Goal: Task Accomplishment & Management: Manage account settings

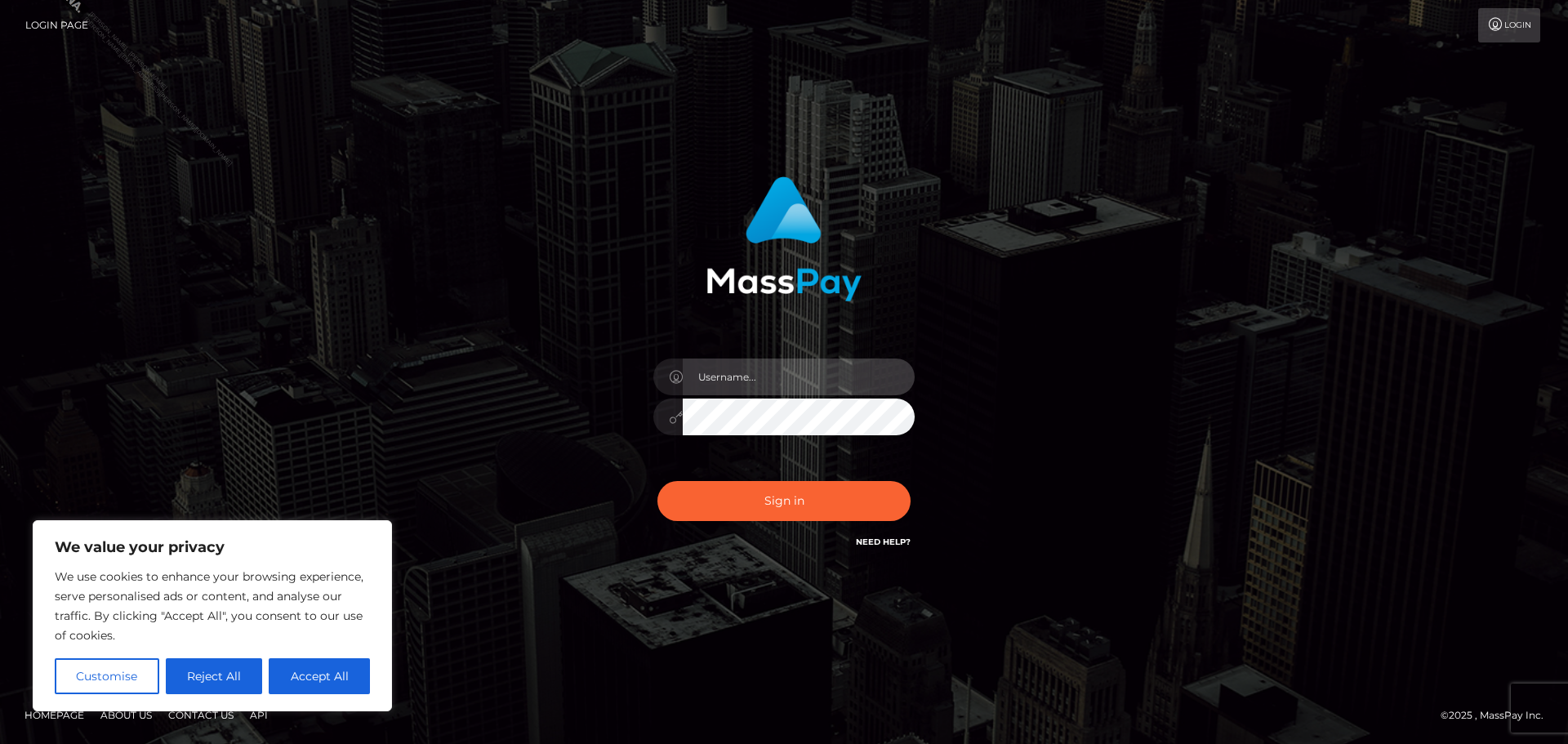
click at [760, 376] on input "text" at bounding box center [799, 377] width 232 height 36
type input "Philip.Silversocial"
click at [297, 686] on button "Accept All" at bounding box center [320, 676] width 101 height 36
checkbox input "true"
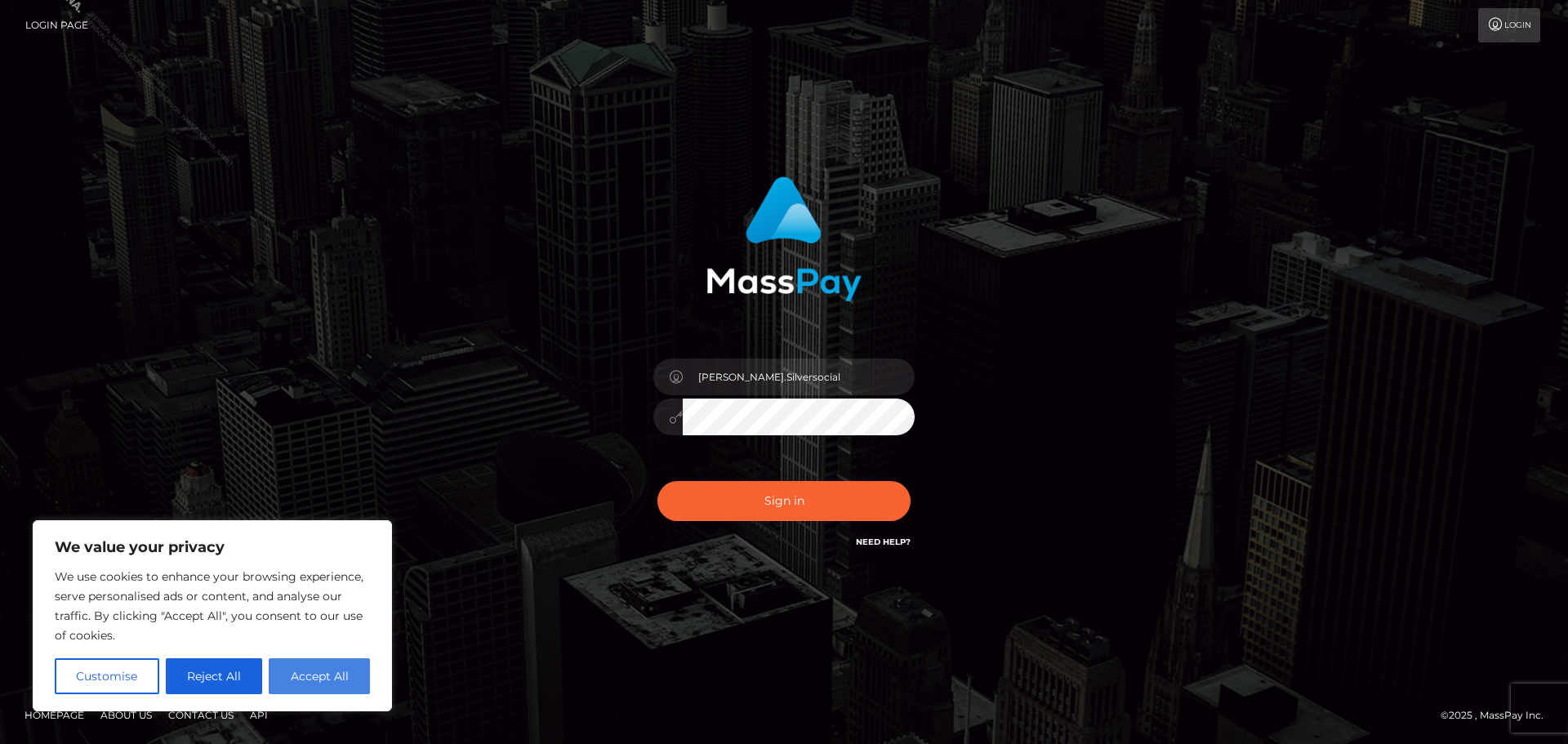
checkbox input "true"
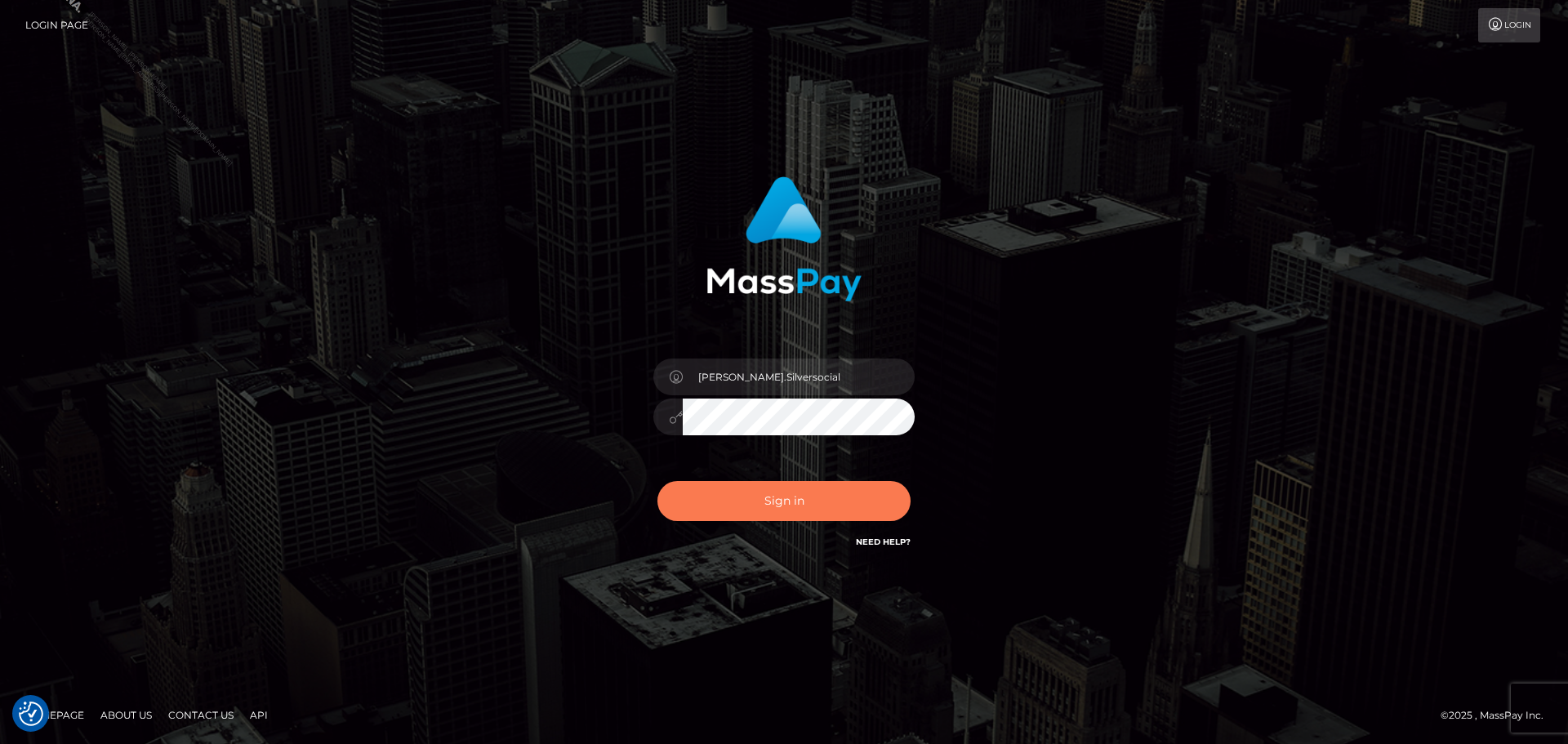
click at [755, 493] on button "Sign in" at bounding box center [784, 501] width 254 height 40
click at [1140, 313] on div "Philip.Silversocial Sign in" at bounding box center [784, 372] width 931 height 415
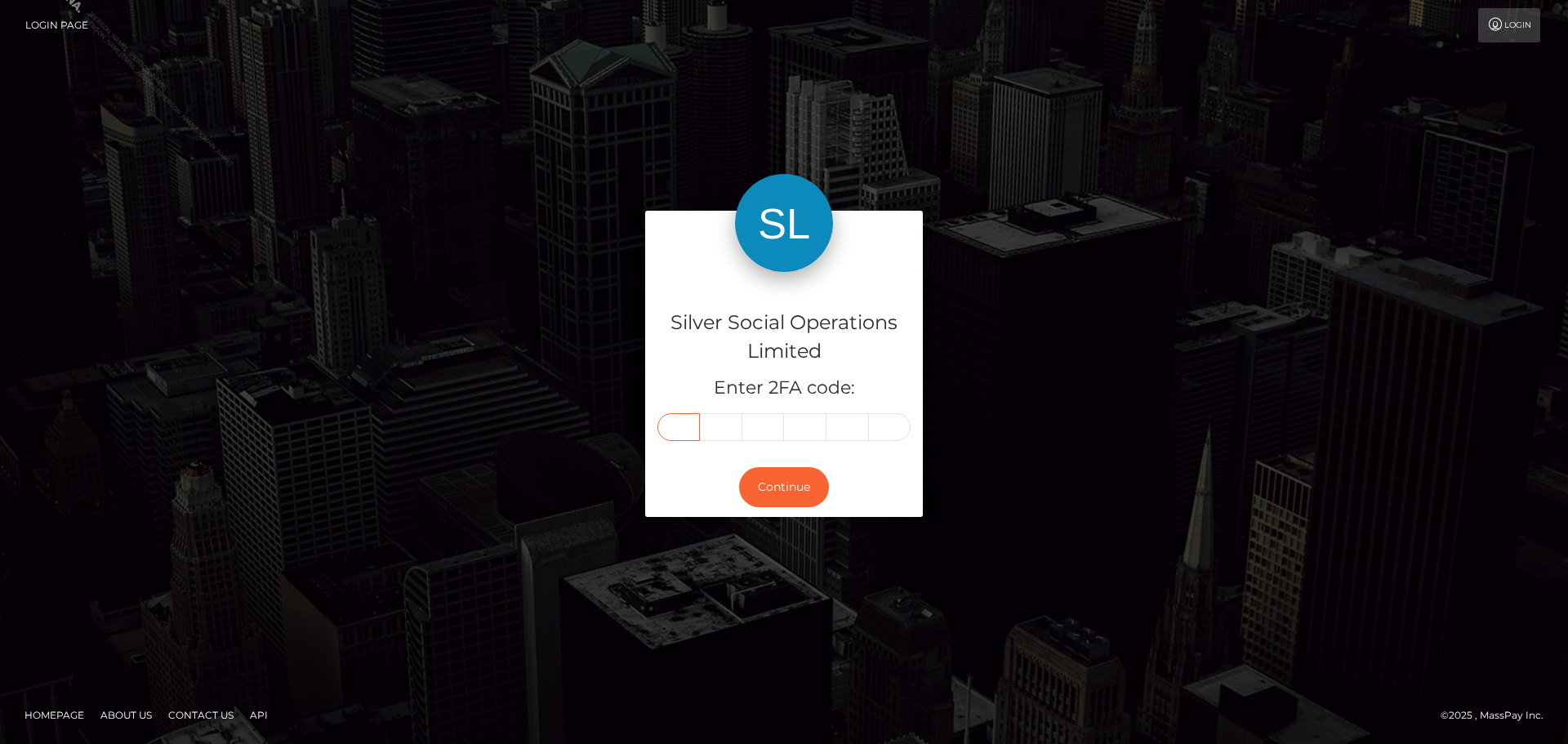
click at [690, 435] on input "text" at bounding box center [678, 427] width 42 height 28
type input "1"
type input "0"
type input "8"
type input "4"
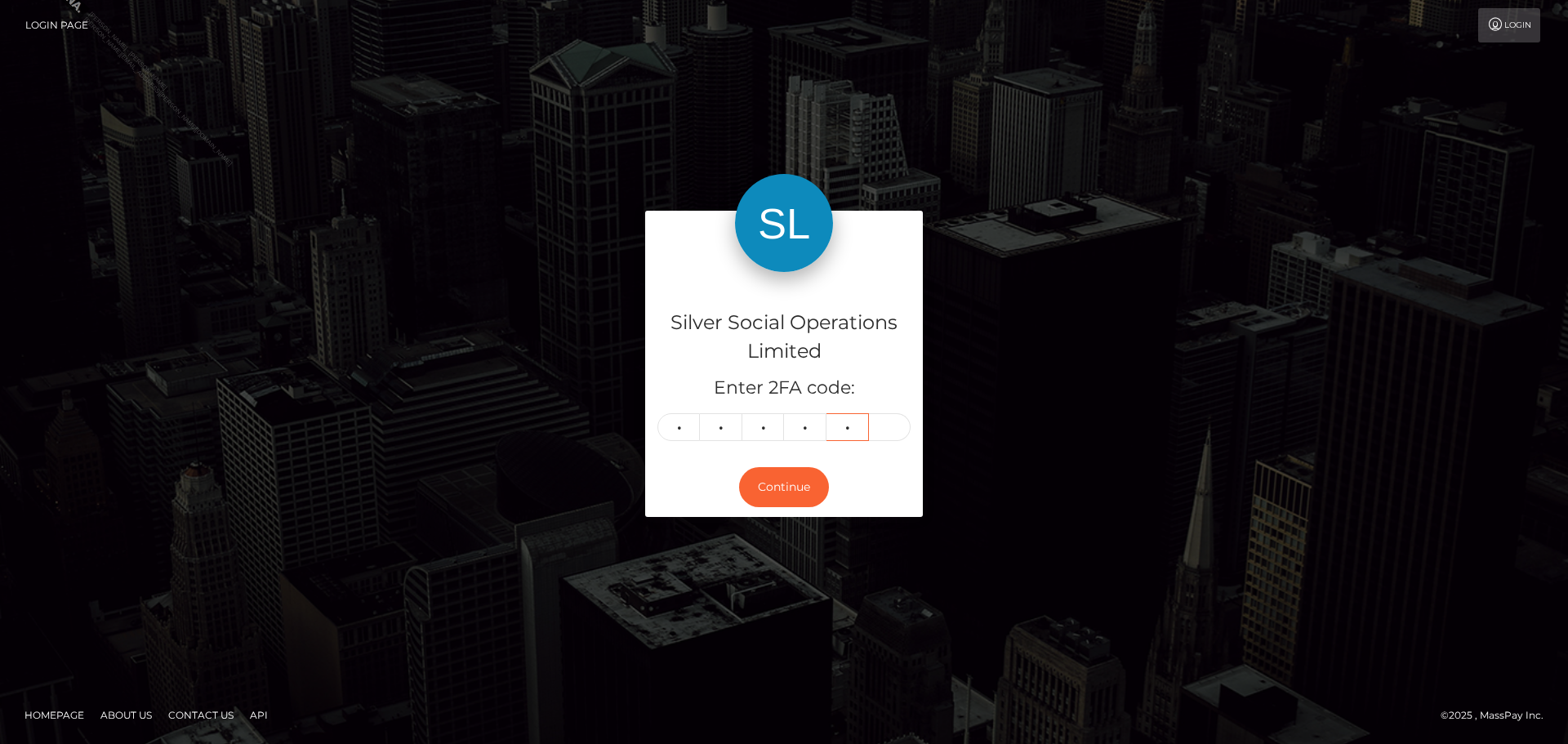
type input "9"
type input "5"
